Goal: Task Accomplishment & Management: Manage account settings

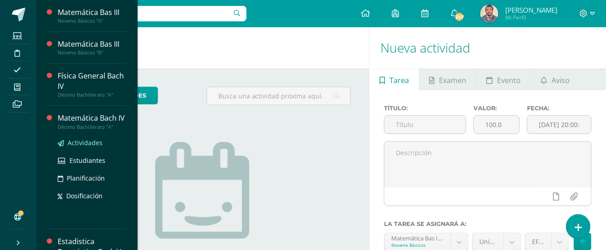
click at [78, 147] on span "Actividades" at bounding box center [85, 142] width 35 height 9
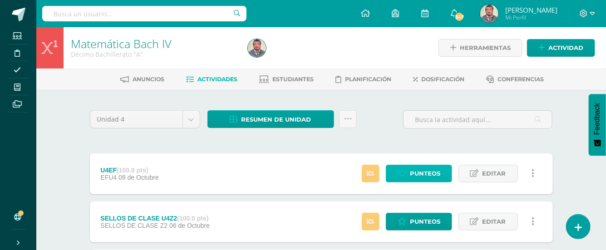
click at [419, 175] on span "Punteos" at bounding box center [425, 173] width 30 height 17
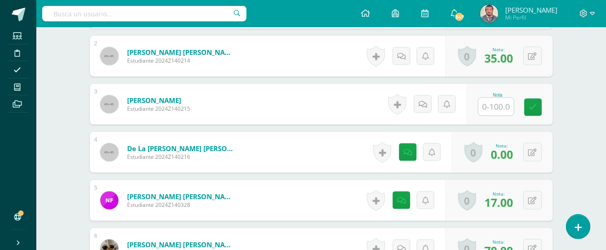
scroll to position [397, 0]
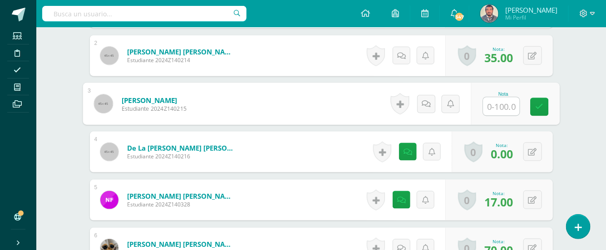
click at [486, 98] on input "text" at bounding box center [501, 107] width 36 height 18
type input "15"
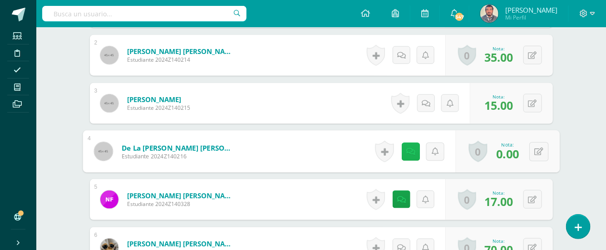
click at [409, 147] on icon at bounding box center [410, 151] width 9 height 8
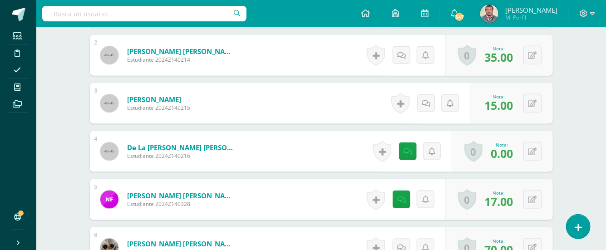
click at [405, 196] on icon at bounding box center [401, 200] width 9 height 8
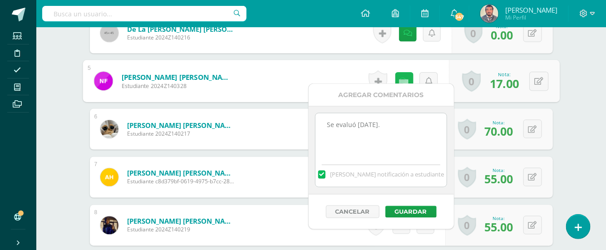
scroll to position [519, 0]
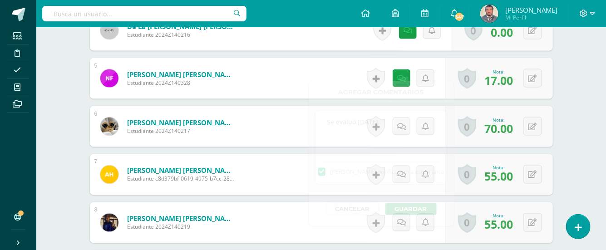
drag, startPoint x: 591, startPoint y: 104, endPoint x: 557, endPoint y: 125, distance: 39.5
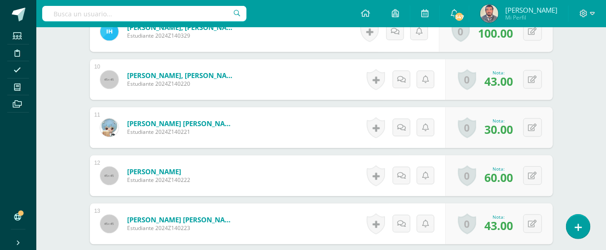
scroll to position [760, 0]
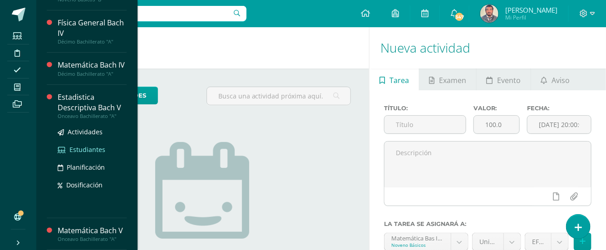
scroll to position [60, 0]
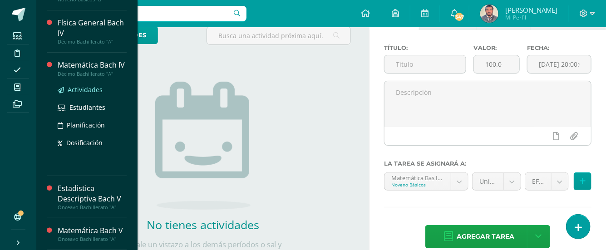
click at [86, 91] on span "Actividades" at bounding box center [85, 89] width 35 height 9
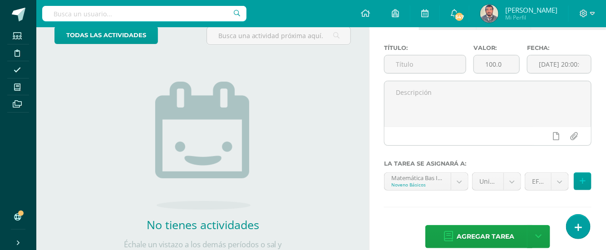
scroll to position [0, 0]
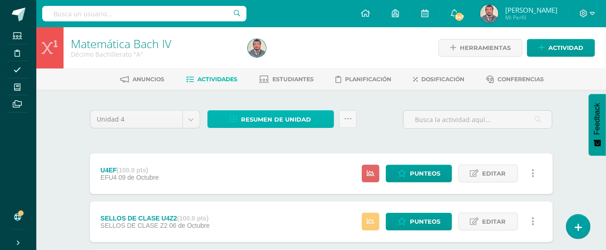
click at [299, 123] on span "Resumen de unidad" at bounding box center [276, 119] width 70 height 17
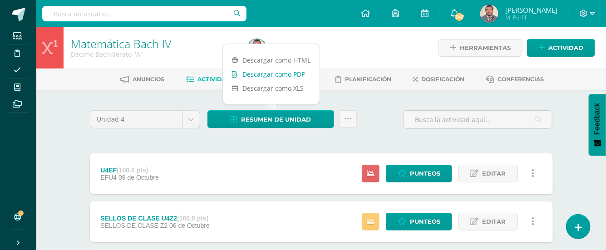
click at [295, 75] on link "Descargar como PDF" at bounding box center [271, 74] width 97 height 14
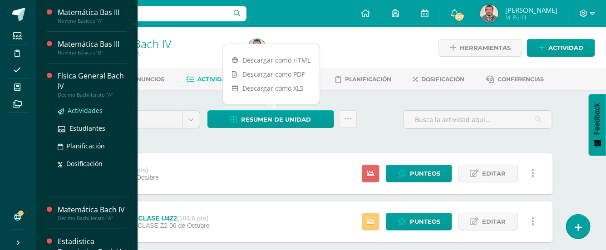
click at [74, 111] on span "Actividades" at bounding box center [85, 110] width 35 height 9
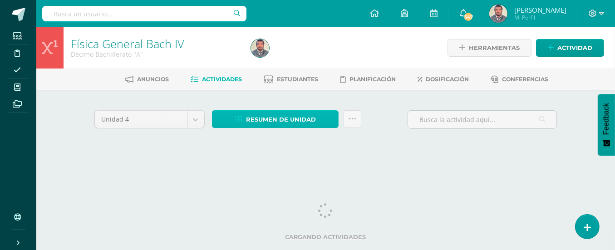
click at [324, 119] on link "Resumen de unidad" at bounding box center [275, 119] width 127 height 18
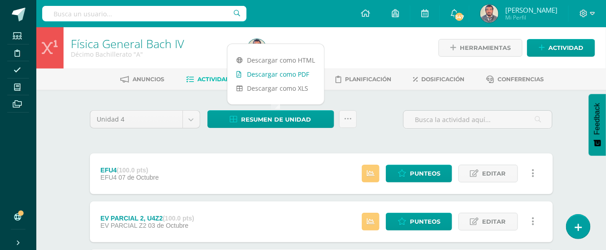
click at [298, 73] on link "Descargar como PDF" at bounding box center [275, 74] width 97 height 14
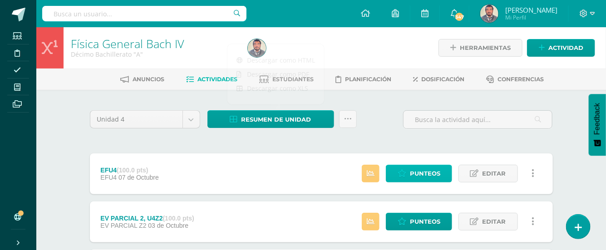
click at [430, 177] on span "Punteos" at bounding box center [425, 173] width 30 height 17
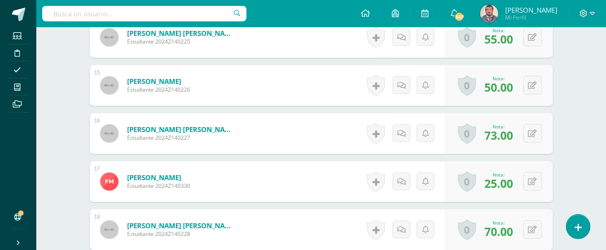
scroll to position [977, 0]
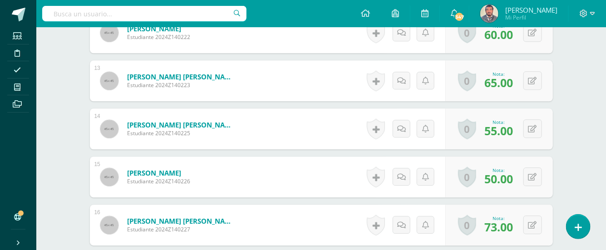
scroll to position [917, 0]
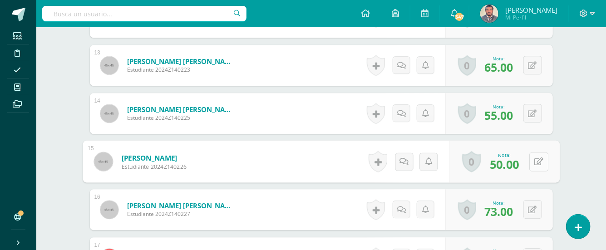
click at [531, 152] on button at bounding box center [538, 161] width 19 height 19
type input "20"
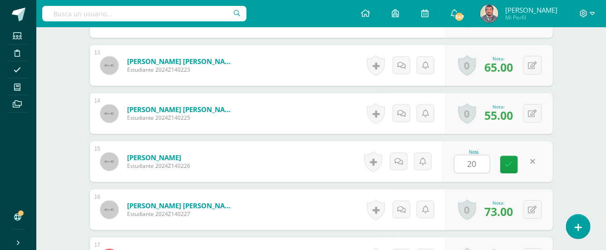
click at [569, 155] on div "¿Estás seguro que quieres eliminar esta actividad? Esto borrará la actividad y …" at bounding box center [321, 18] width 499 height 1690
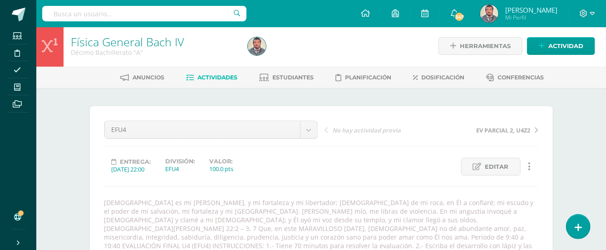
scroll to position [0, 0]
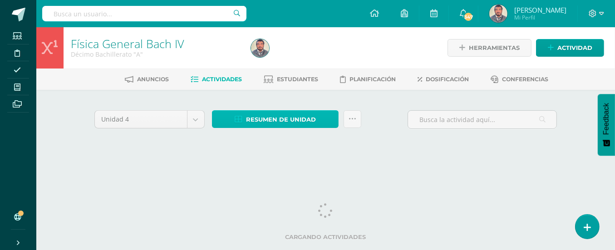
click at [287, 121] on span "Resumen de unidad" at bounding box center [281, 119] width 70 height 17
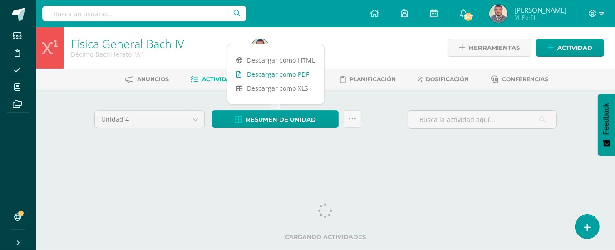
click at [292, 76] on link "Descargar como PDF" at bounding box center [275, 74] width 97 height 14
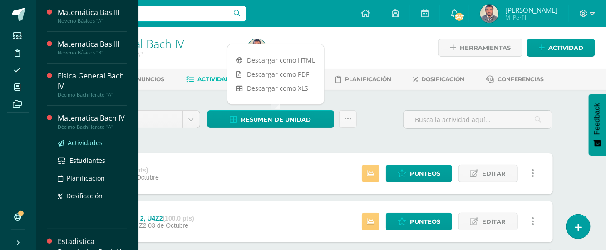
click at [78, 147] on span "Actividades" at bounding box center [85, 142] width 35 height 9
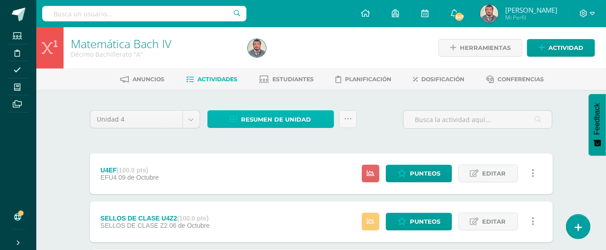
click at [295, 116] on span "Resumen de unidad" at bounding box center [276, 119] width 70 height 17
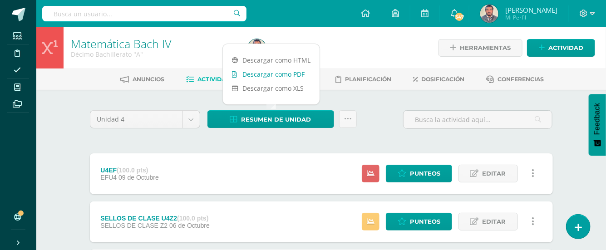
click at [298, 74] on link "Descargar como PDF" at bounding box center [271, 74] width 97 height 14
